Goal: Find specific page/section: Find specific page/section

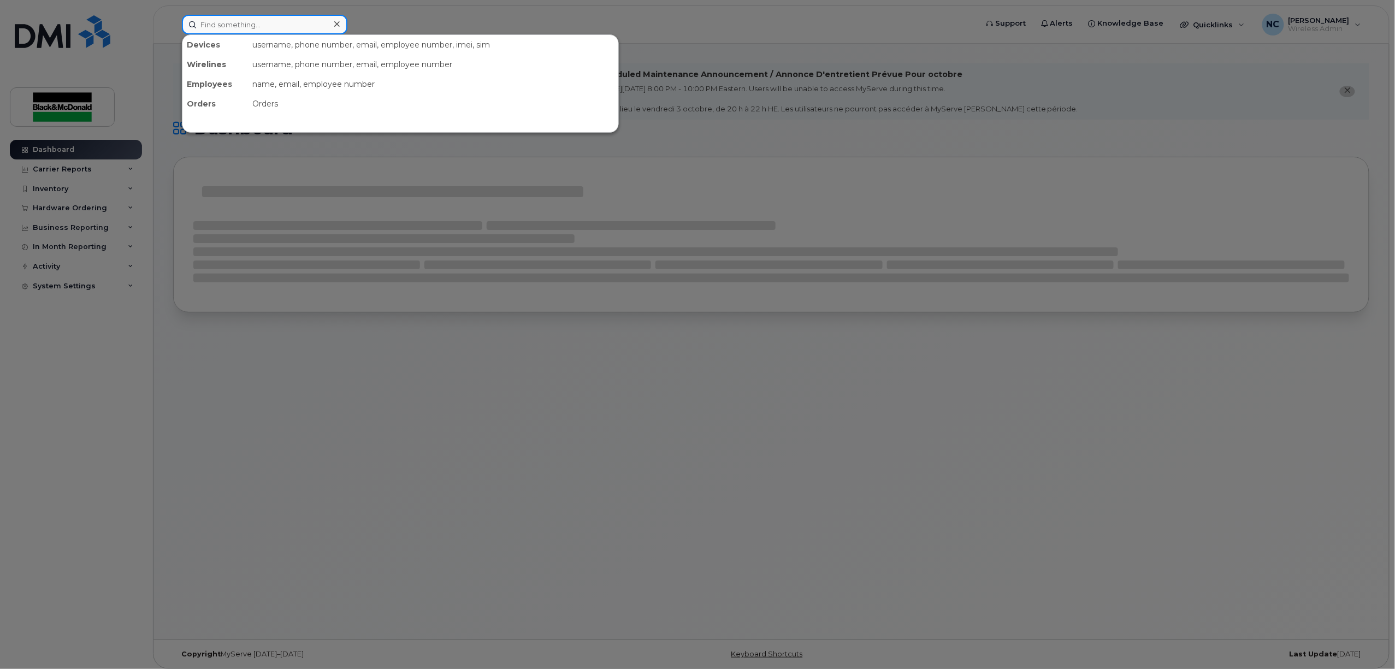
click at [239, 24] on input at bounding box center [265, 25] width 166 height 20
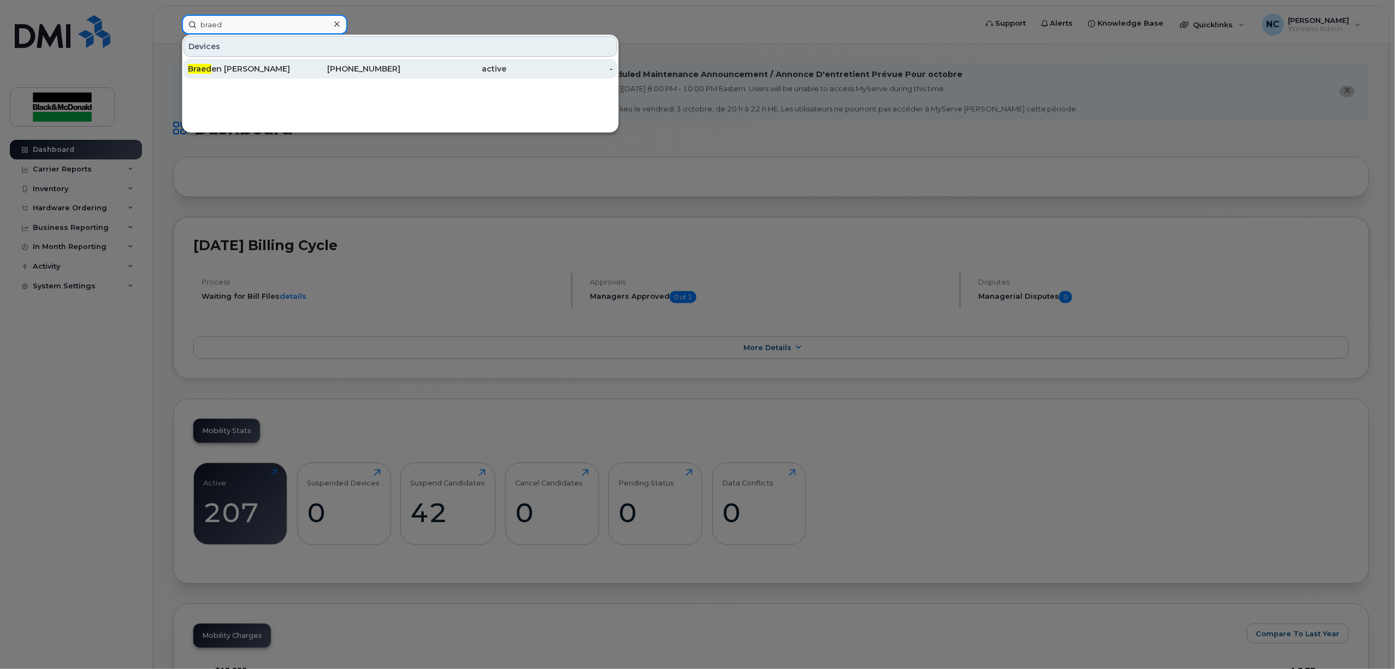
type input "braed"
click at [515, 73] on div "-" at bounding box center [560, 68] width 107 height 11
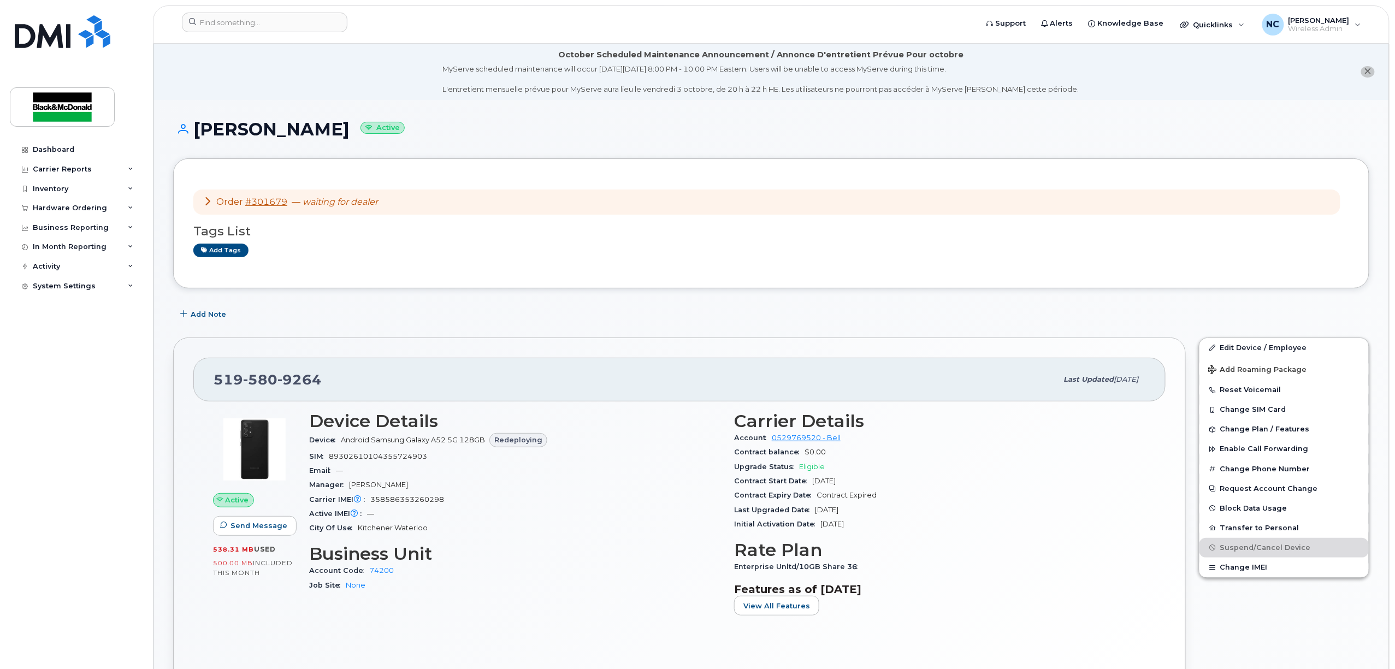
scroll to position [73, 0]
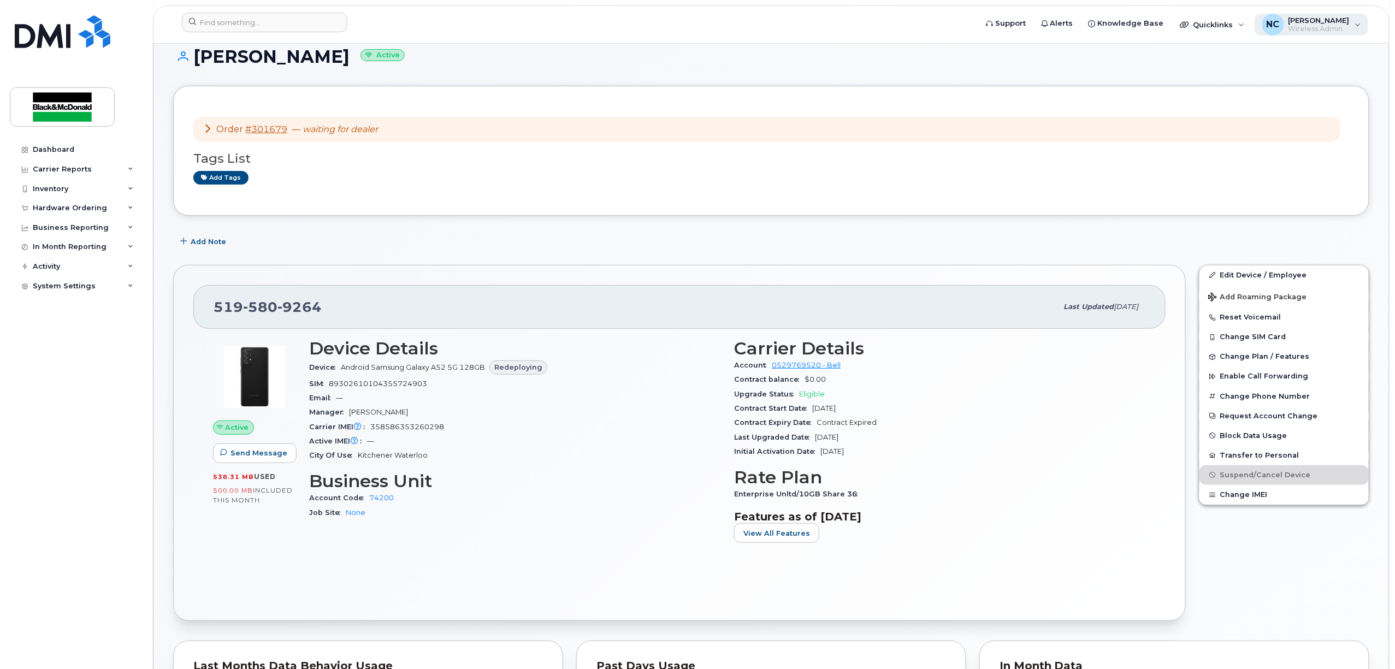
click at [1342, 30] on span "Wireless Admin" at bounding box center [1319, 29] width 61 height 9
click at [1257, 107] on div "Sign out" at bounding box center [1289, 108] width 157 height 20
